Goal: Information Seeking & Learning: Learn about a topic

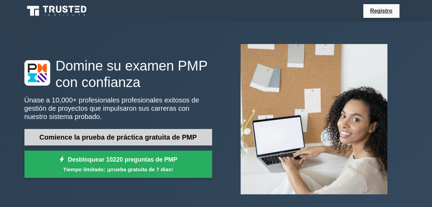
click at [115, 133] on link "Comience la prueba de práctica gratuita de PMP" at bounding box center [118, 137] width 188 height 17
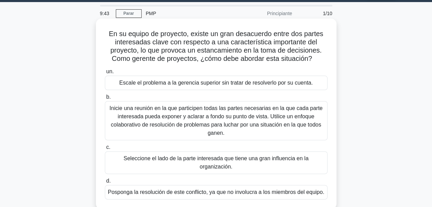
scroll to position [34, 0]
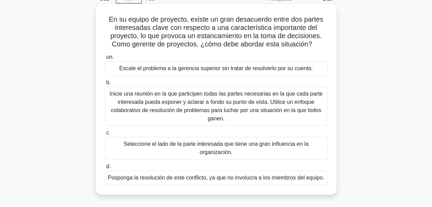
click at [140, 95] on div "Inicie una reunión en la que participen todas las partes necesarias en la que c…" at bounding box center [216, 106] width 223 height 39
click at [105, 85] on input "b. Inicie una reunión en la que participen todas las partes necesarias en la qu…" at bounding box center [105, 83] width 0 height 4
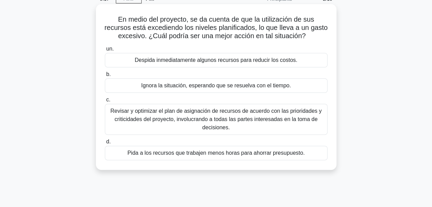
scroll to position [69, 0]
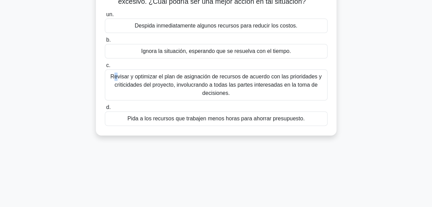
click at [116, 75] on div "Revisar y optimizar el plan de asignación de recursos de acuerdo con las priori…" at bounding box center [216, 84] width 223 height 31
drag, startPoint x: 116, startPoint y: 75, endPoint x: 108, endPoint y: 64, distance: 13.5
click at [108, 64] on span "c." at bounding box center [108, 65] width 4 height 6
click at [204, 86] on div "Revisar y optimizar el plan de asignación de recursos de acuerdo con las priori…" at bounding box center [216, 84] width 223 height 31
click at [105, 68] on input "c. Revisar y optimizar el plan de asignación de recursos de acuerdo con las pri…" at bounding box center [105, 65] width 0 height 4
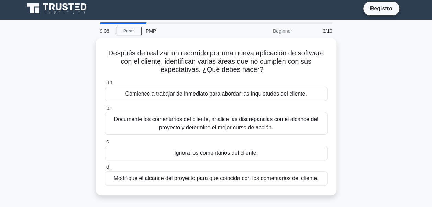
scroll to position [0, 0]
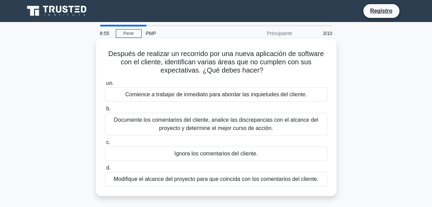
click at [146, 116] on div "Documente los comentarios del cliente, analice las discrepancias con el alcance…" at bounding box center [216, 124] width 223 height 23
click at [105, 111] on input "b. Documente los comentarios del cliente, analice las discrepancias con el alca…" at bounding box center [105, 109] width 0 height 4
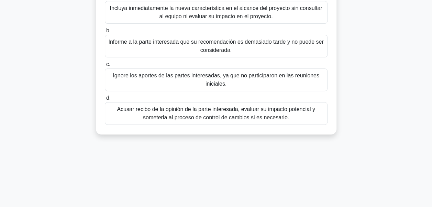
scroll to position [103, 0]
click at [190, 113] on div "Acusar recibo de la opinión de la parte interesada, evaluar su impacto potencia…" at bounding box center [216, 113] width 223 height 23
click at [105, 100] on input "d. Acusar recibo de la opinión de la parte interesada, evaluar su impacto poten…" at bounding box center [105, 98] width 0 height 4
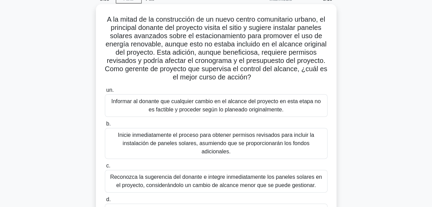
scroll to position [69, 0]
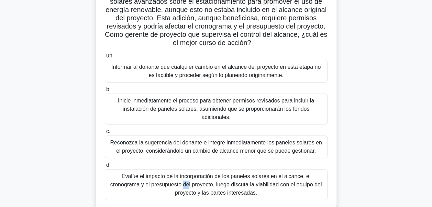
drag, startPoint x: 147, startPoint y: 174, endPoint x: 154, endPoint y: 171, distance: 7.9
click at [154, 171] on div "Evalúe el impacto de la incorporación de los paneles solares en el alcance, el …" at bounding box center [216, 184] width 223 height 31
drag, startPoint x: 154, startPoint y: 171, endPoint x: 127, endPoint y: 166, distance: 28.1
click at [127, 169] on div "Evalúe el impacto de la incorporación de los paneles solares en el alcance, el …" at bounding box center [216, 184] width 223 height 31
drag, startPoint x: 127, startPoint y: 166, endPoint x: 129, endPoint y: 176, distance: 10.7
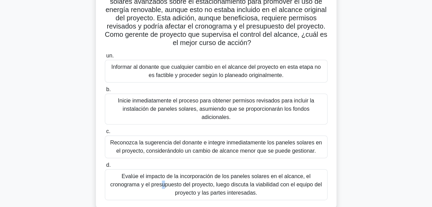
click at [129, 176] on div "Evalúe el impacto de la incorporación de los paneles solares en el alcance, el …" at bounding box center [216, 184] width 223 height 31
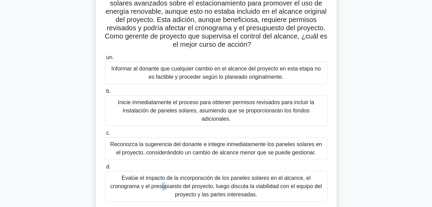
click at [130, 176] on div "Evalúe el impacto de la incorporación de los paneles solares en el alcance, el …" at bounding box center [216, 186] width 223 height 31
click at [105, 169] on input "d. Evalúe el impacto de la incorporación de los paneles solares en el alcance, …" at bounding box center [105, 167] width 0 height 4
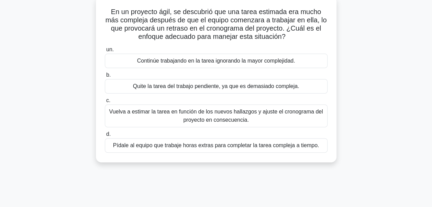
scroll to position [0, 0]
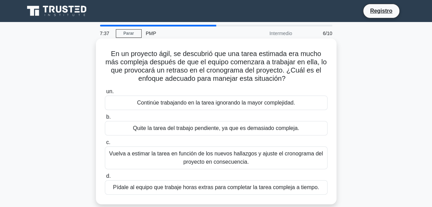
click at [267, 188] on div "Pídale al equipo que trabaje horas extras para completar la tarea compleja a ti…" at bounding box center [216, 187] width 223 height 14
click at [105, 179] on input "d. Pídale al equipo que trabaje horas extras para completar la tarea compleja a…" at bounding box center [105, 176] width 0 height 4
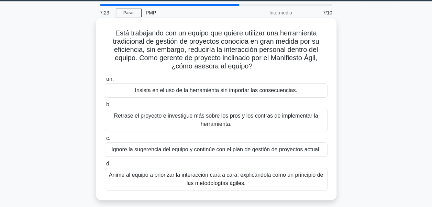
scroll to position [34, 0]
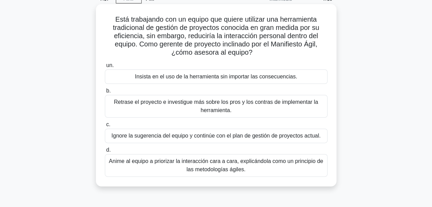
click at [253, 163] on div "Anime al equipo a priorizar la interacción cara a cara, explicándola como un pr…" at bounding box center [216, 165] width 223 height 23
click at [105, 152] on input "d. Anime al equipo a priorizar la interacción cara a cara, explicándola como un…" at bounding box center [105, 150] width 0 height 4
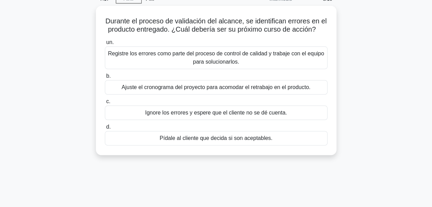
scroll to position [0, 0]
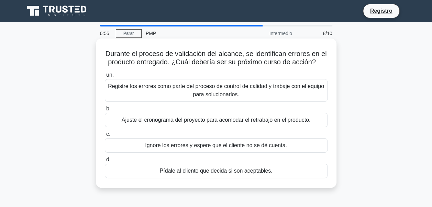
click at [227, 98] on div "Registre los errores como parte del proceso de control de calidad y trabaje con…" at bounding box center [216, 90] width 223 height 23
click at [105, 77] on input "un. Registre los errores como parte del proceso de control de calidad y trabaje…" at bounding box center [105, 75] width 0 height 4
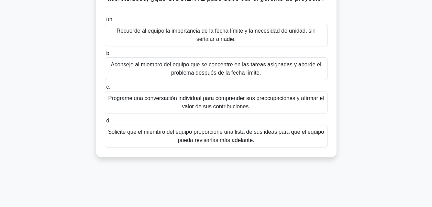
scroll to position [103, 0]
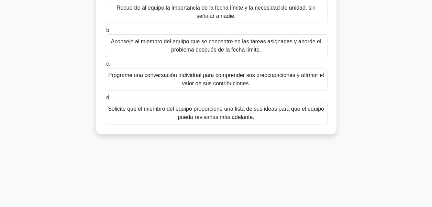
click at [252, 74] on div "Programe una conversación individual para comprender sus preocupaciones y afirm…" at bounding box center [216, 79] width 223 height 23
click at [105, 66] on input "c. Programe una conversación individual para comprender sus preocupaciones y af…" at bounding box center [105, 64] width 0 height 4
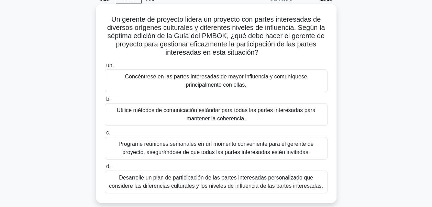
scroll to position [69, 0]
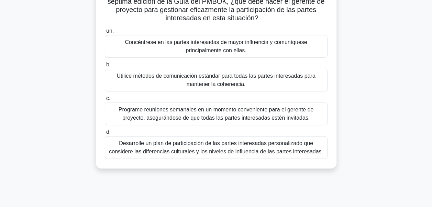
click at [239, 142] on div "Desarrolle un plan de participación de las partes interesadas personalizado que…" at bounding box center [216, 147] width 223 height 23
click at [105, 135] on input "d. Desarrolle un plan de participación de las partes interesadas personalizado …" at bounding box center [105, 132] width 0 height 4
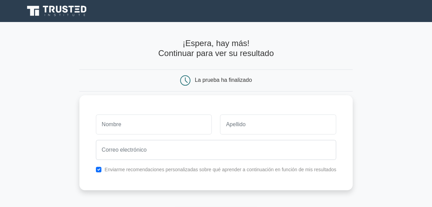
click at [121, 127] on input "text" at bounding box center [154, 125] width 116 height 20
type input "jorge"
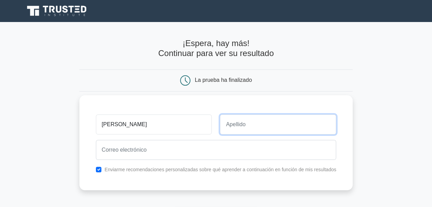
click at [236, 124] on input "text" at bounding box center [278, 125] width 116 height 20
type input "garcia"
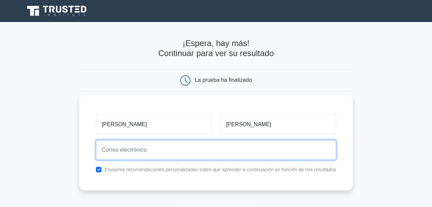
click at [131, 150] on input "email" at bounding box center [216, 150] width 240 height 20
type input "jegarciainc@gmail.com"
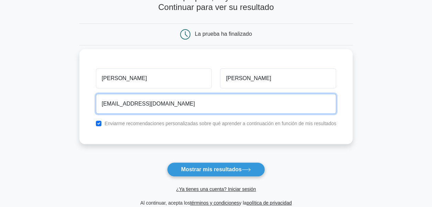
scroll to position [103, 0]
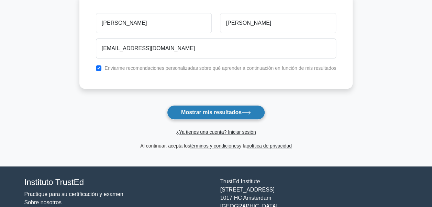
drag, startPoint x: 210, startPoint y: 113, endPoint x: 213, endPoint y: 111, distance: 3.5
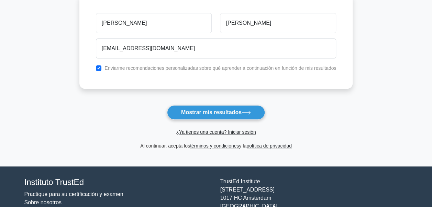
click at [213, 111] on font "Mostrar mis resultados" at bounding box center [211, 112] width 61 height 6
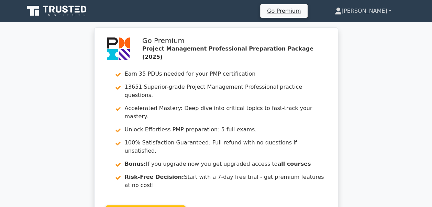
click at [394, 9] on link "[PERSON_NAME]" at bounding box center [364, 11] width 90 height 14
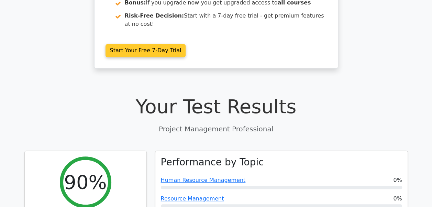
scroll to position [69, 0]
